Goal: Transaction & Acquisition: Purchase product/service

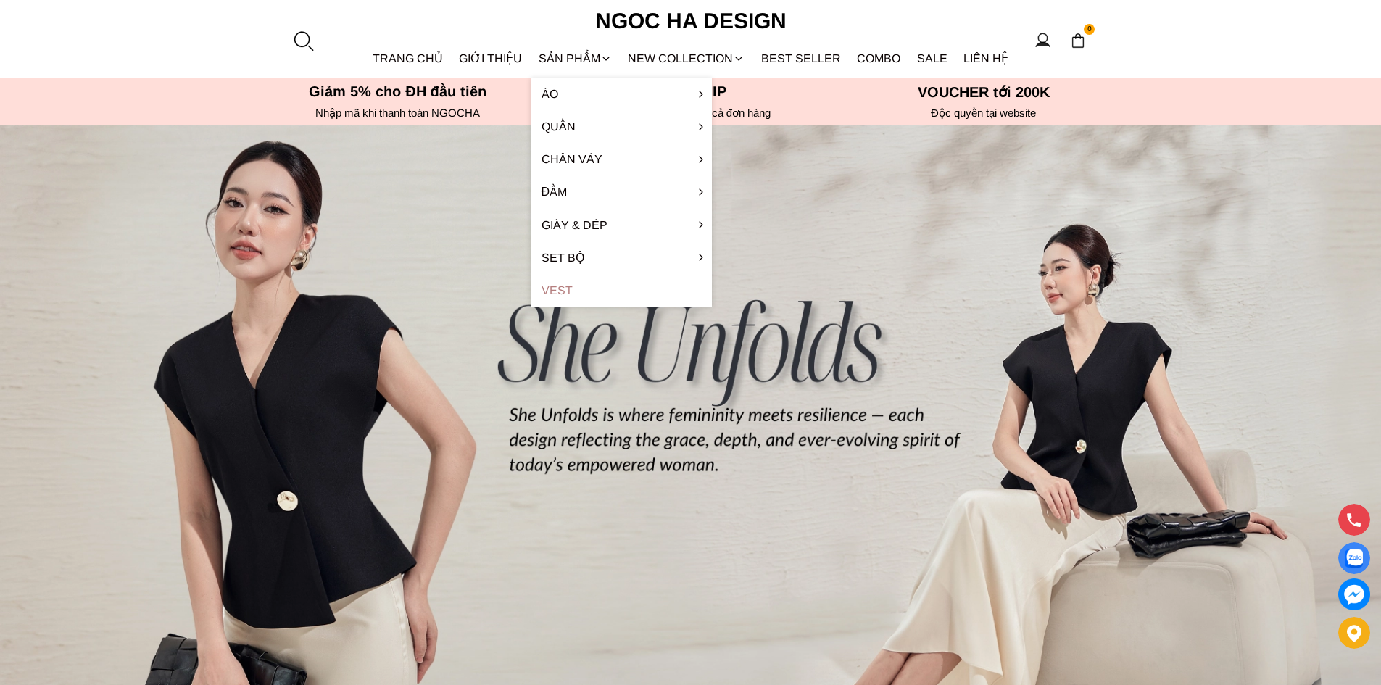
click at [566, 286] on link "Vest" at bounding box center [621, 290] width 181 height 33
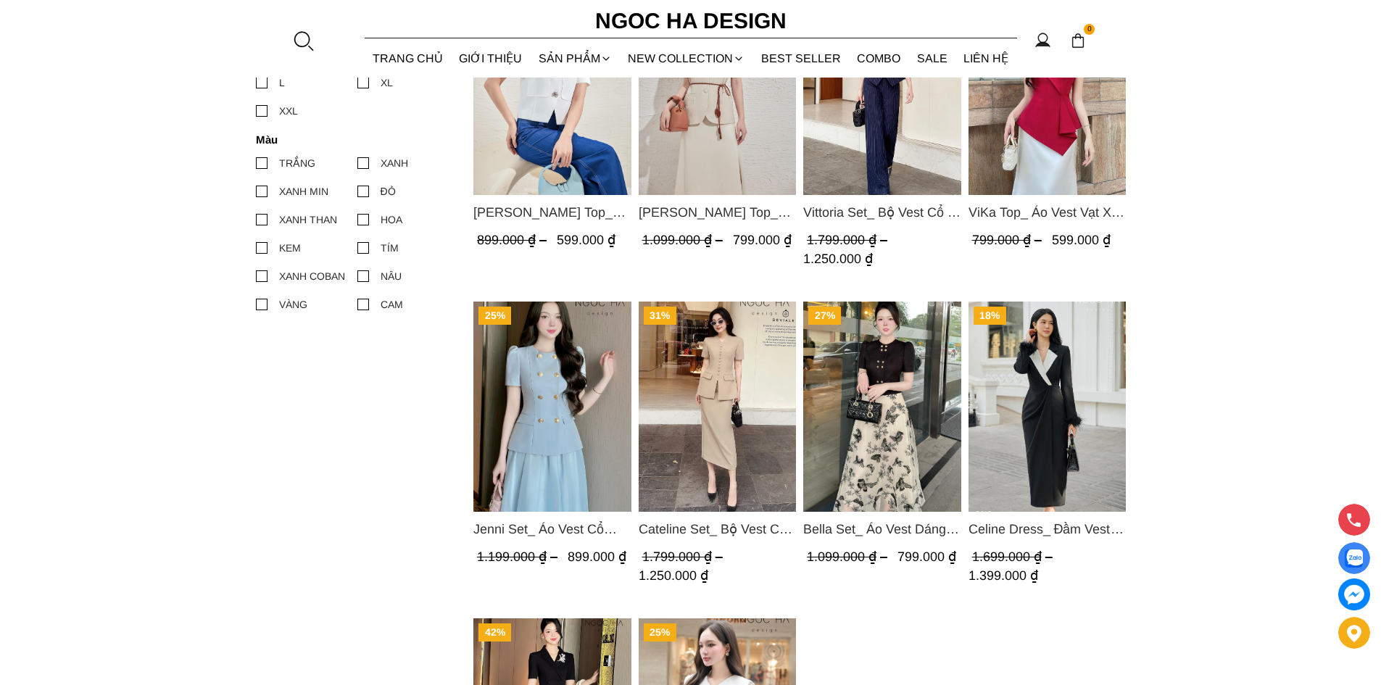
scroll to position [363, 0]
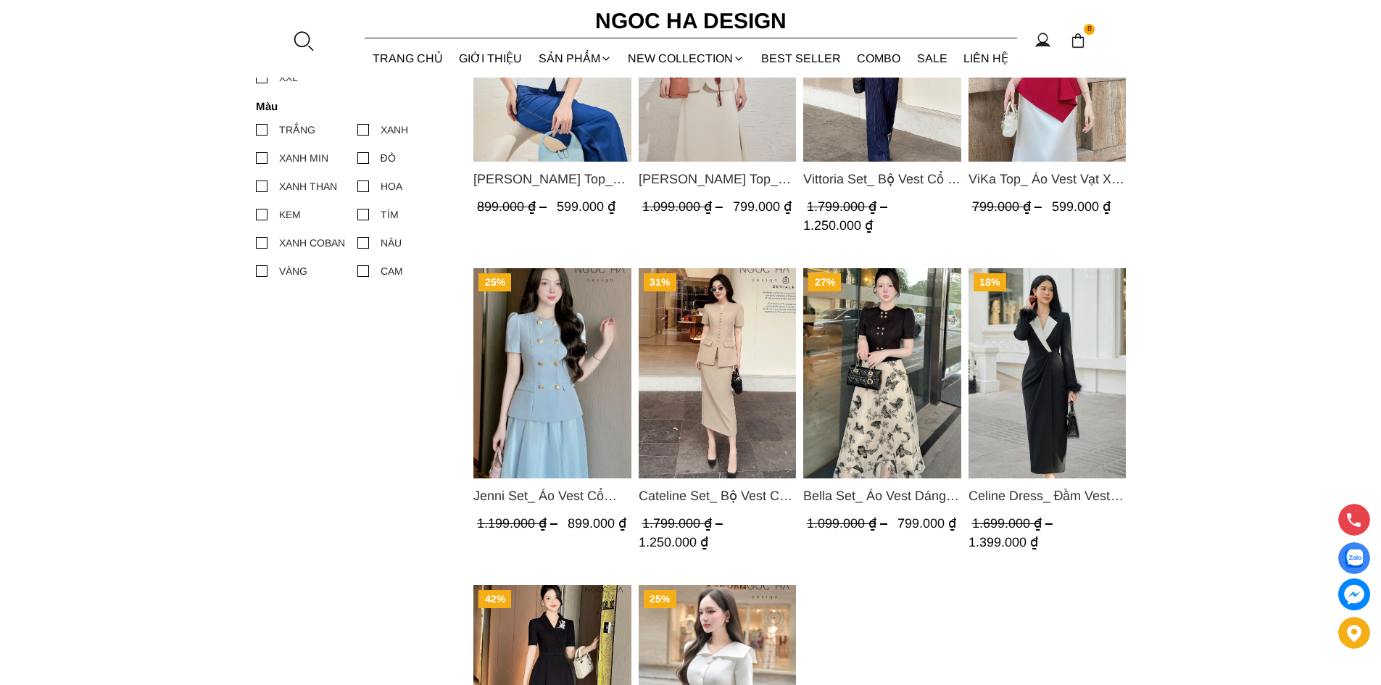
click at [707, 390] on img "Product image - Cateline Set_ Bộ Vest Cổ V Đính Cúc Nhí Chân Váy Bút Chì BJ127" at bounding box center [717, 373] width 158 height 210
